Goal: Task Accomplishment & Management: Manage account settings

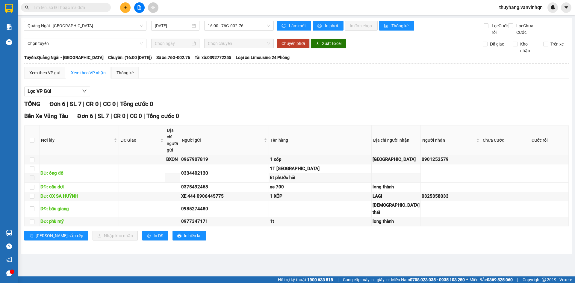
click at [119, 8] on div at bounding box center [139, 7] width 45 height 10
click at [123, 9] on icon "plus" at bounding box center [125, 7] width 4 height 4
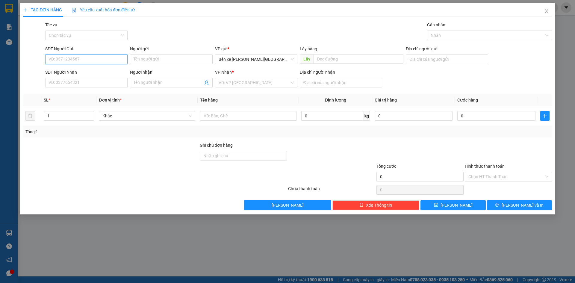
click at [109, 60] on input "SĐT Người Gửi" at bounding box center [86, 59] width 82 height 10
type input "0915876468"
click at [116, 70] on div "0915876468" at bounding box center [86, 71] width 75 height 7
type input "BXQN"
type input "0903432739"
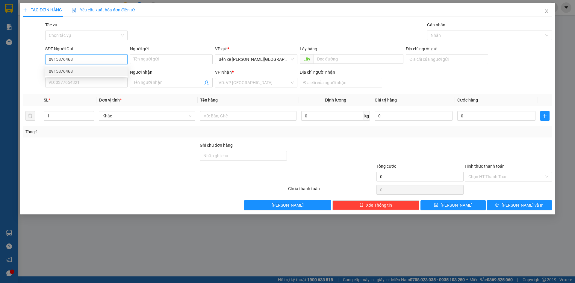
type input "vũng tàu"
type input "100.000"
type input "0915876468"
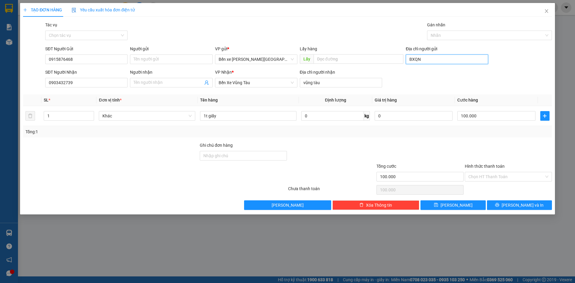
click at [430, 61] on input "BXQN" at bounding box center [447, 59] width 82 height 10
drag, startPoint x: 278, startPoint y: 59, endPoint x: 275, endPoint y: 62, distance: 4.5
click at [278, 58] on span "Bến xe [PERSON_NAME][GEOGRAPHIC_DATA][PERSON_NAME]" at bounding box center [256, 59] width 75 height 9
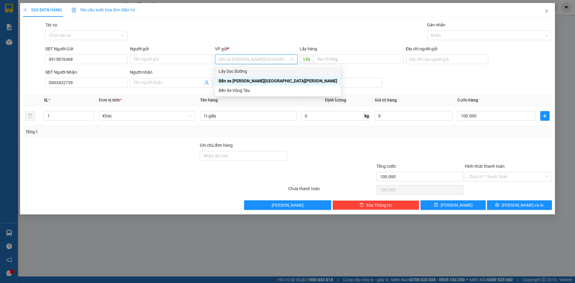
click at [256, 72] on div "Lấy Dọc đường" at bounding box center [278, 71] width 119 height 7
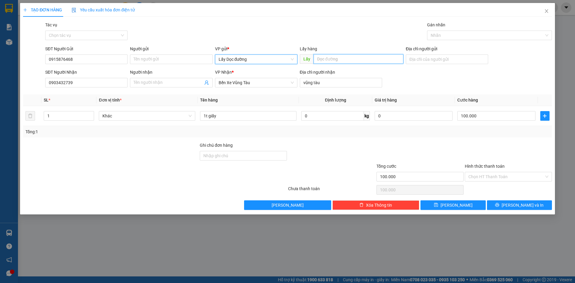
click at [320, 60] on input "text" at bounding box center [358, 59] width 90 height 10
type input "sa huỳnh"
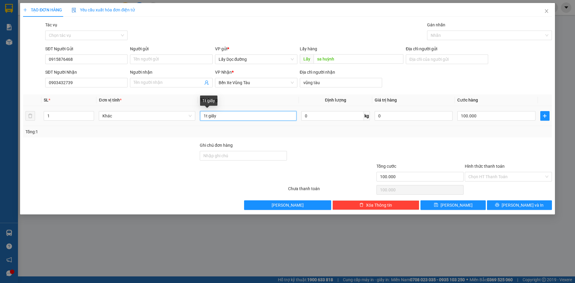
drag, startPoint x: 232, startPoint y: 117, endPoint x: 149, endPoint y: 121, distance: 82.7
click at [149, 121] on tr "1 Khác 1t giấy 0 kg 0 100.000" at bounding box center [287, 116] width 529 height 20
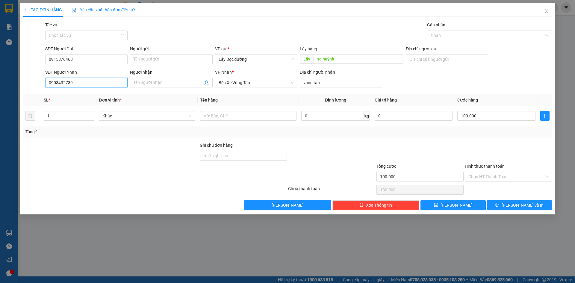
drag, startPoint x: 80, startPoint y: 84, endPoint x: 0, endPoint y: 87, distance: 80.3
click at [0, 87] on div "TẠO ĐƠN HÀNG Yêu cầu xuất [PERSON_NAME] điện tử Transit Pickup Surcharge Ids Tr…" at bounding box center [287, 141] width 575 height 283
click at [495, 117] on input "100.000" at bounding box center [496, 116] width 78 height 10
type input "0"
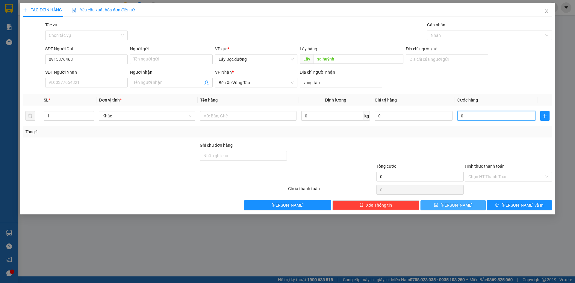
type input "0"
click at [463, 204] on button "[PERSON_NAME]" at bounding box center [452, 205] width 65 height 10
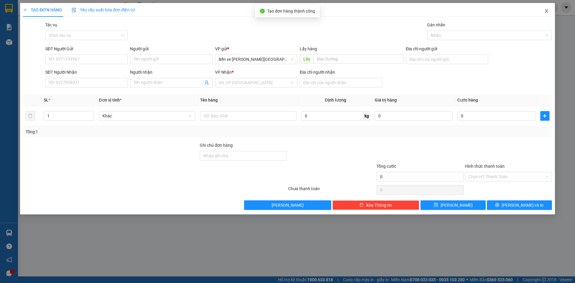
click at [546, 12] on icon "close" at bounding box center [546, 11] width 5 height 5
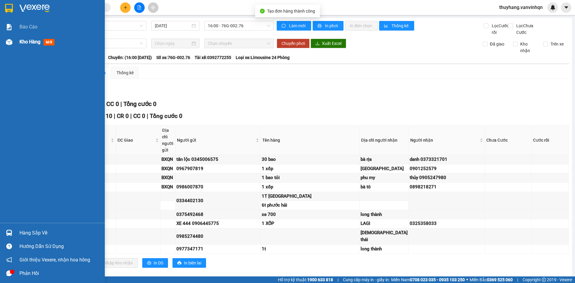
click at [6, 44] on img at bounding box center [9, 42] width 6 height 6
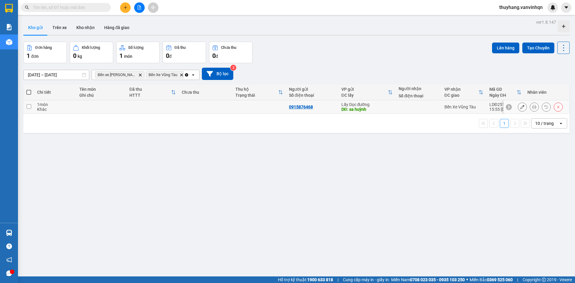
click at [254, 109] on td at bounding box center [259, 106] width 54 height 13
checkbox input "true"
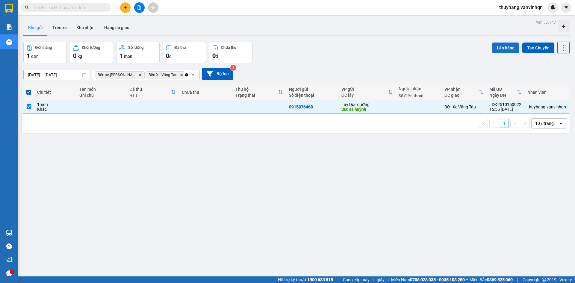
click at [499, 50] on button "Lên hàng" at bounding box center [505, 48] width 27 height 11
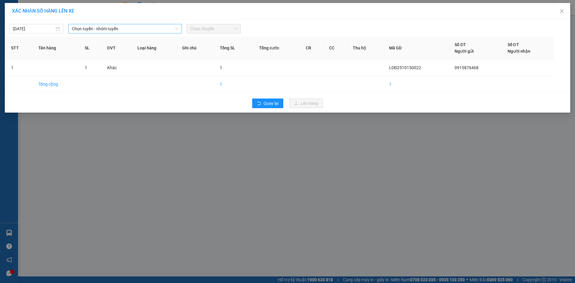
click at [123, 31] on span "Chọn tuyến - nhóm tuyến" at bounding box center [125, 28] width 106 height 9
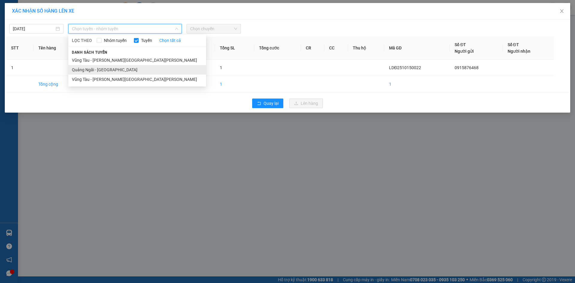
click at [111, 69] on li "Quảng Ngãi - [GEOGRAPHIC_DATA]" at bounding box center [137, 70] width 138 height 10
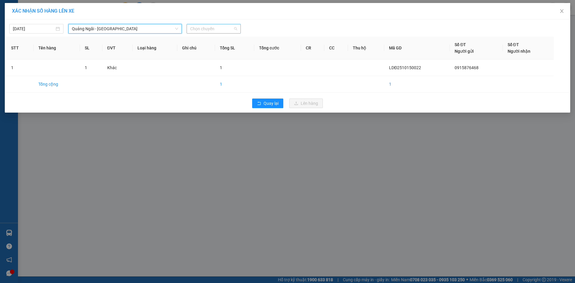
click at [223, 28] on span "Chọn chuyến" at bounding box center [213, 28] width 47 height 9
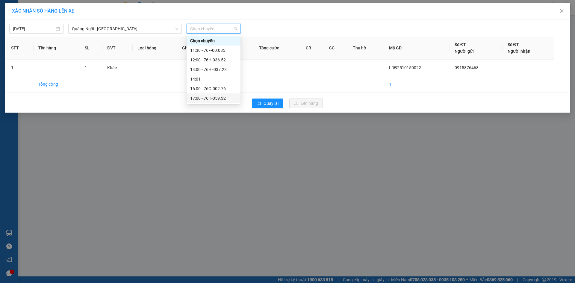
click at [227, 99] on div "17:00 - 76H-059.32" at bounding box center [213, 98] width 47 height 7
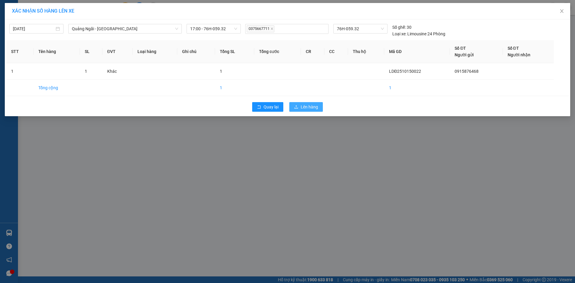
click at [305, 106] on span "Lên hàng" at bounding box center [309, 107] width 17 height 7
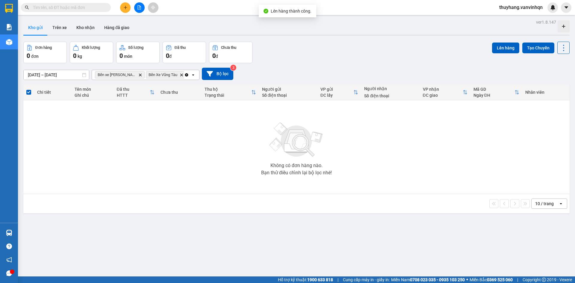
click at [138, 8] on icon "file-add" at bounding box center [139, 7] width 4 height 4
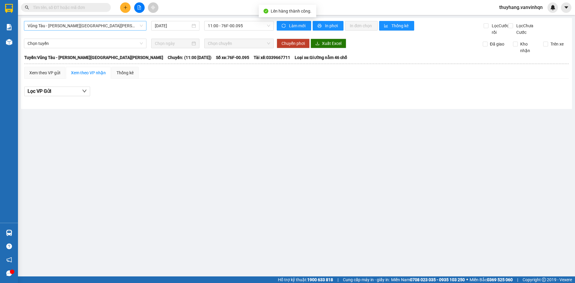
click at [102, 26] on span "Vũng Tàu - [PERSON_NAME][GEOGRAPHIC_DATA][PERSON_NAME]" at bounding box center [85, 25] width 115 height 9
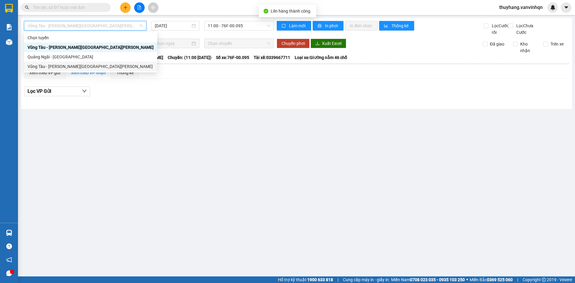
click at [95, 65] on div "Vũng Tàu - [PERSON_NAME][GEOGRAPHIC_DATA][PERSON_NAME]" at bounding box center [91, 66] width 126 height 7
type input "[DATE]"
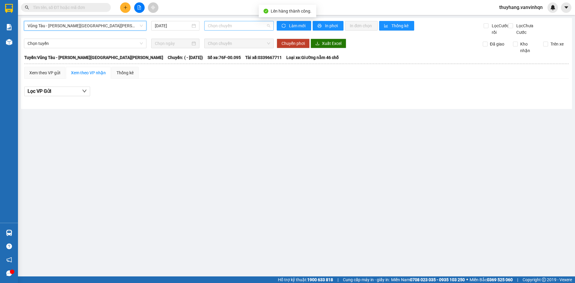
click at [212, 23] on span "Chọn chuyến" at bounding box center [239, 25] width 62 height 9
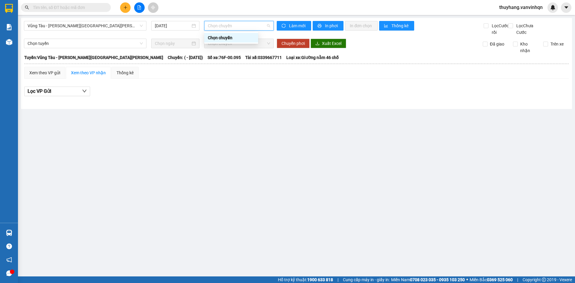
click at [233, 28] on span "Chọn chuyến" at bounding box center [239, 25] width 62 height 9
click at [118, 27] on span "Vũng Tàu - [PERSON_NAME][GEOGRAPHIC_DATA][PERSON_NAME]" at bounding box center [85, 25] width 115 height 9
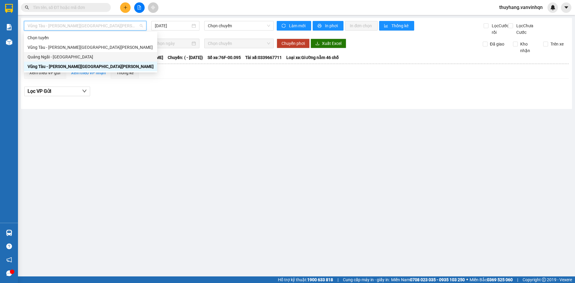
click at [102, 59] on div "Quảng Ngãi - [GEOGRAPHIC_DATA]" at bounding box center [91, 57] width 126 height 7
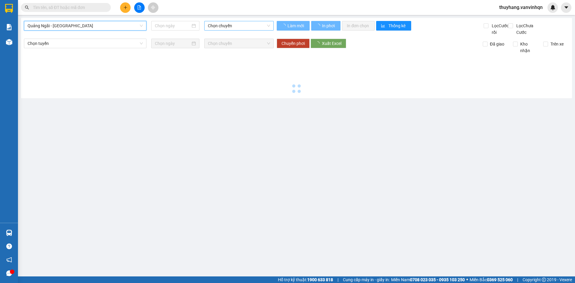
type input "[DATE]"
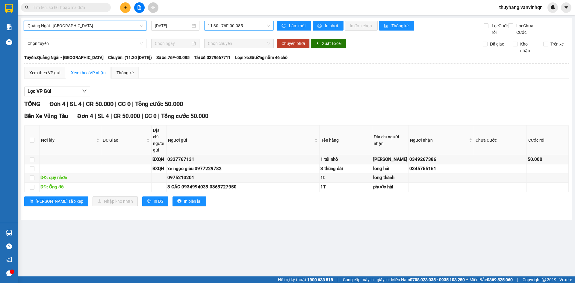
click at [240, 25] on span "11:30 - 76F-00.085" at bounding box center [239, 25] width 62 height 9
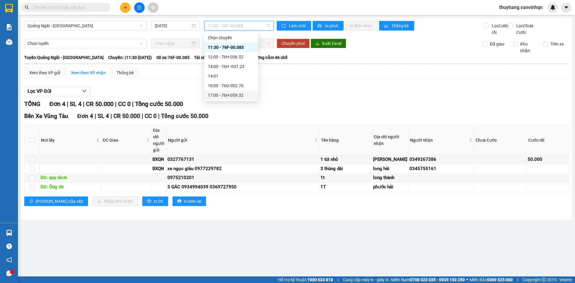
click at [241, 96] on div "17:00 - 76H-059.32" at bounding box center [231, 95] width 47 height 7
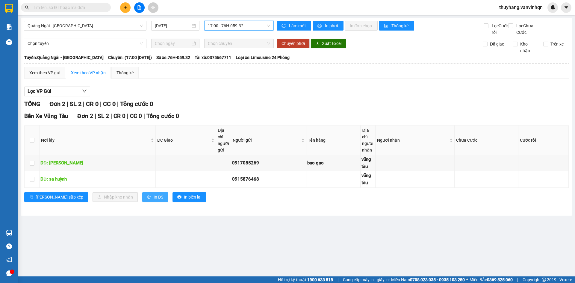
click at [154, 200] on span "In DS" at bounding box center [159, 197] width 10 height 7
click at [56, 79] on div "Xem theo VP gửi" at bounding box center [44, 73] width 41 height 12
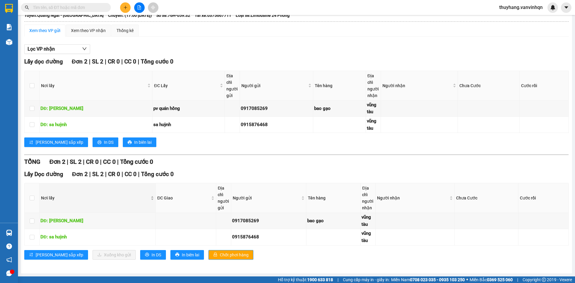
scroll to position [49, 0]
click at [31, 237] on input "checkbox" at bounding box center [32, 237] width 5 height 5
checkbox input "true"
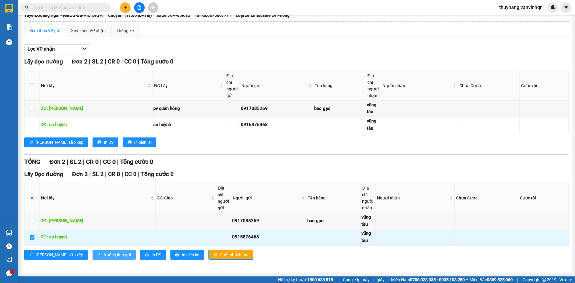
click at [93, 256] on button "Xuống kho gửi" at bounding box center [114, 255] width 43 height 10
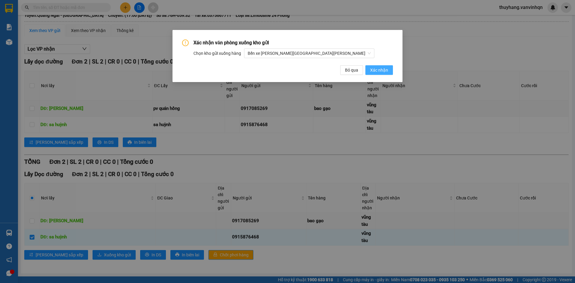
click at [379, 69] on span "Xác nhận" at bounding box center [379, 70] width 18 height 7
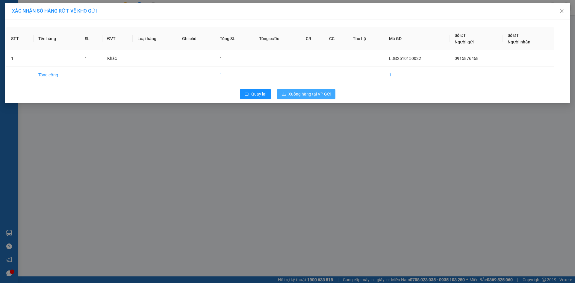
click at [324, 96] on span "Xuống hàng tại VP Gửi" at bounding box center [309, 94] width 42 height 7
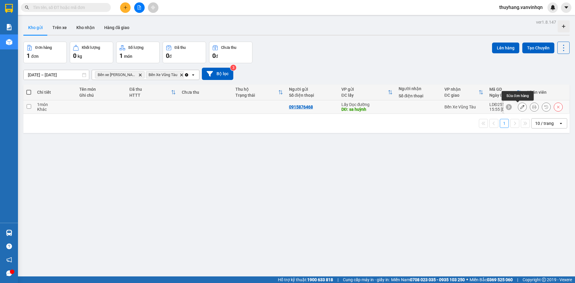
click at [520, 108] on icon at bounding box center [522, 107] width 4 height 4
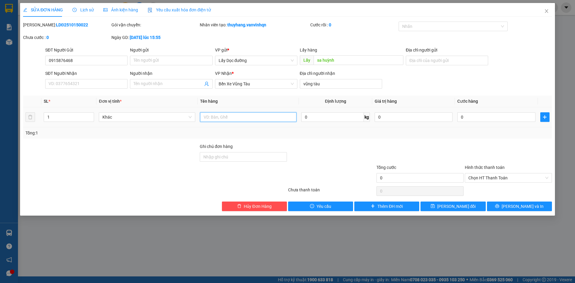
click at [283, 116] on input "text" at bounding box center [248, 117] width 96 height 10
click at [362, 65] on div "Lấy hàng Lấy [PERSON_NAME]" at bounding box center [352, 57] width 104 height 21
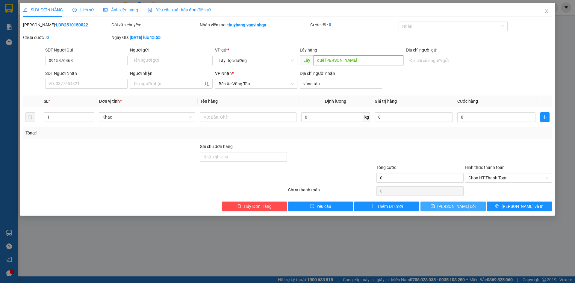
type input "quê [PERSON_NAME]"
click at [456, 206] on span "[PERSON_NAME] đổi" at bounding box center [456, 206] width 39 height 7
